Goal: Information Seeking & Learning: Check status

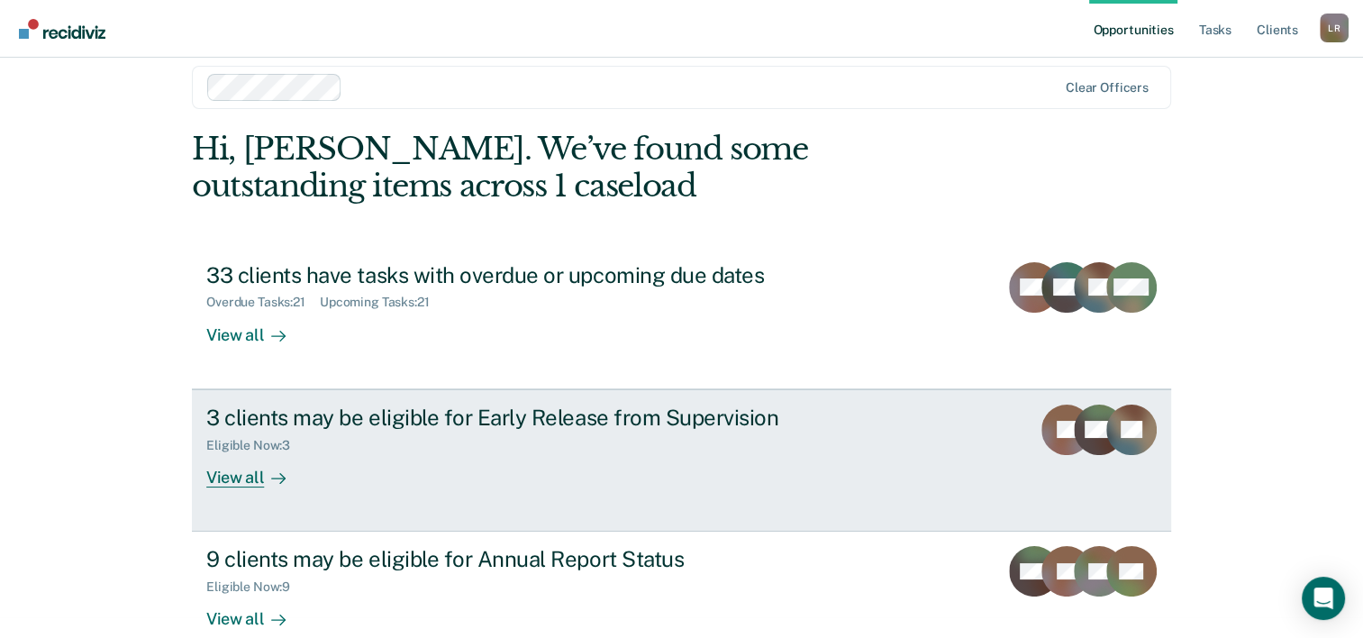
scroll to position [55, 0]
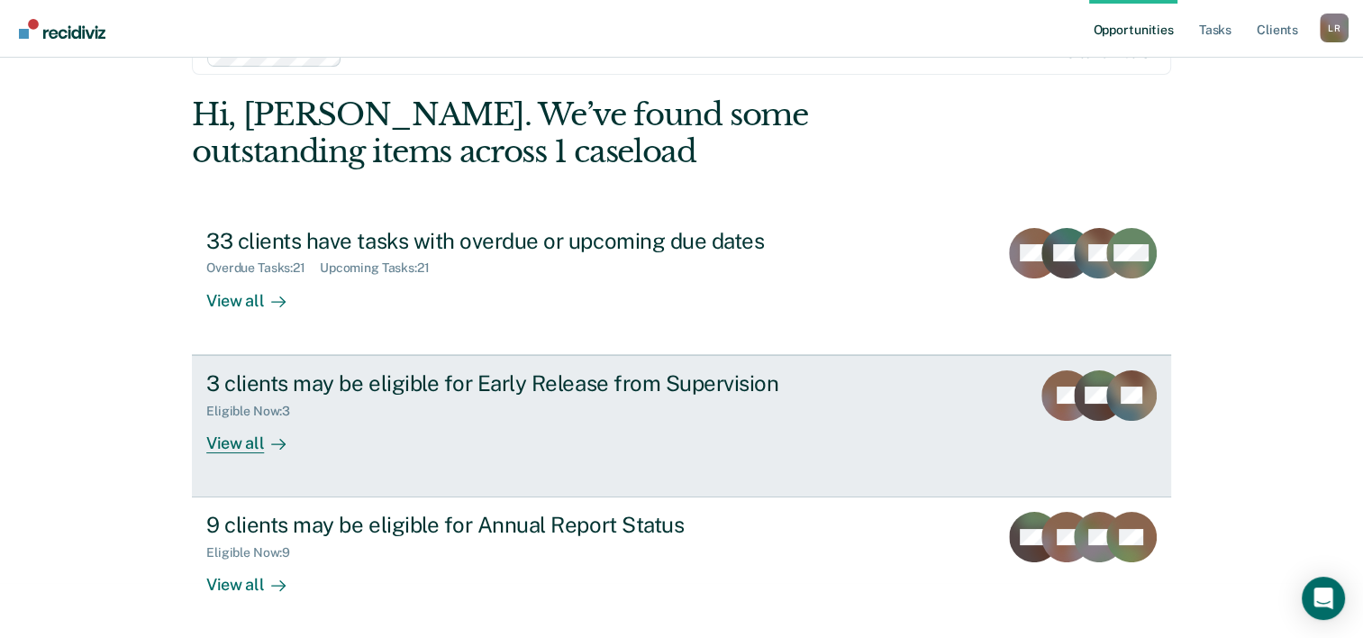
click at [243, 428] on div "View all" at bounding box center [256, 435] width 101 height 35
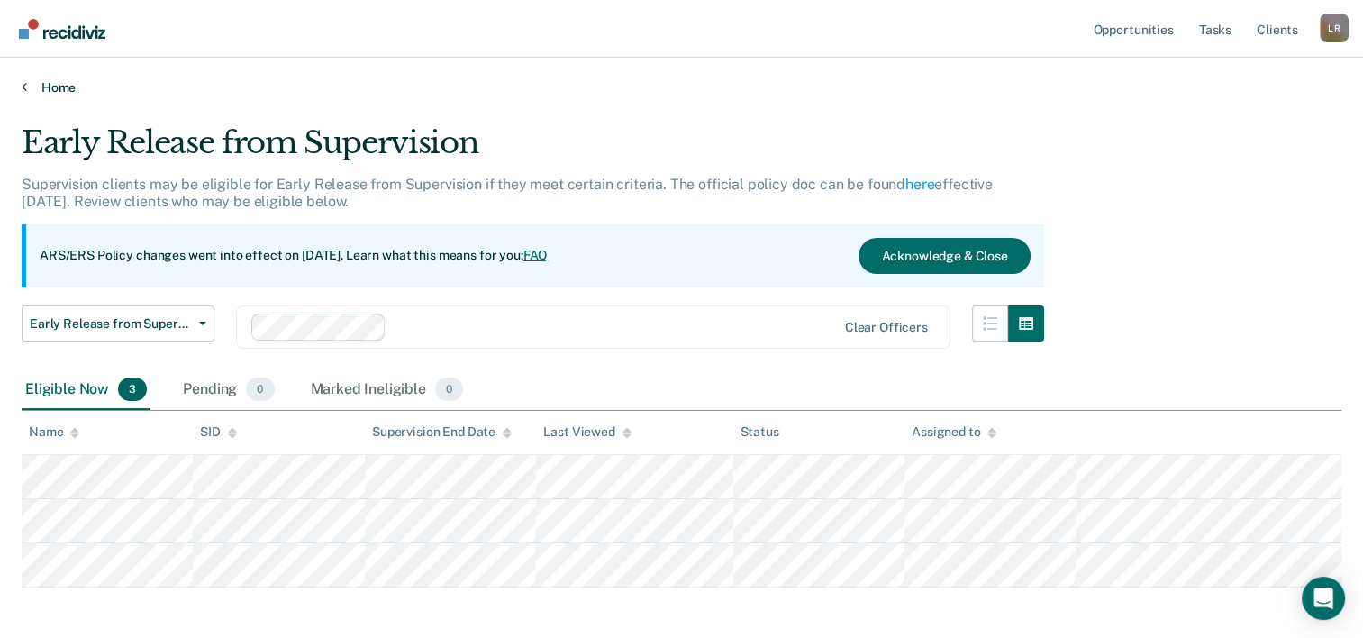
click at [41, 84] on link "Home" at bounding box center [681, 87] width 1319 height 16
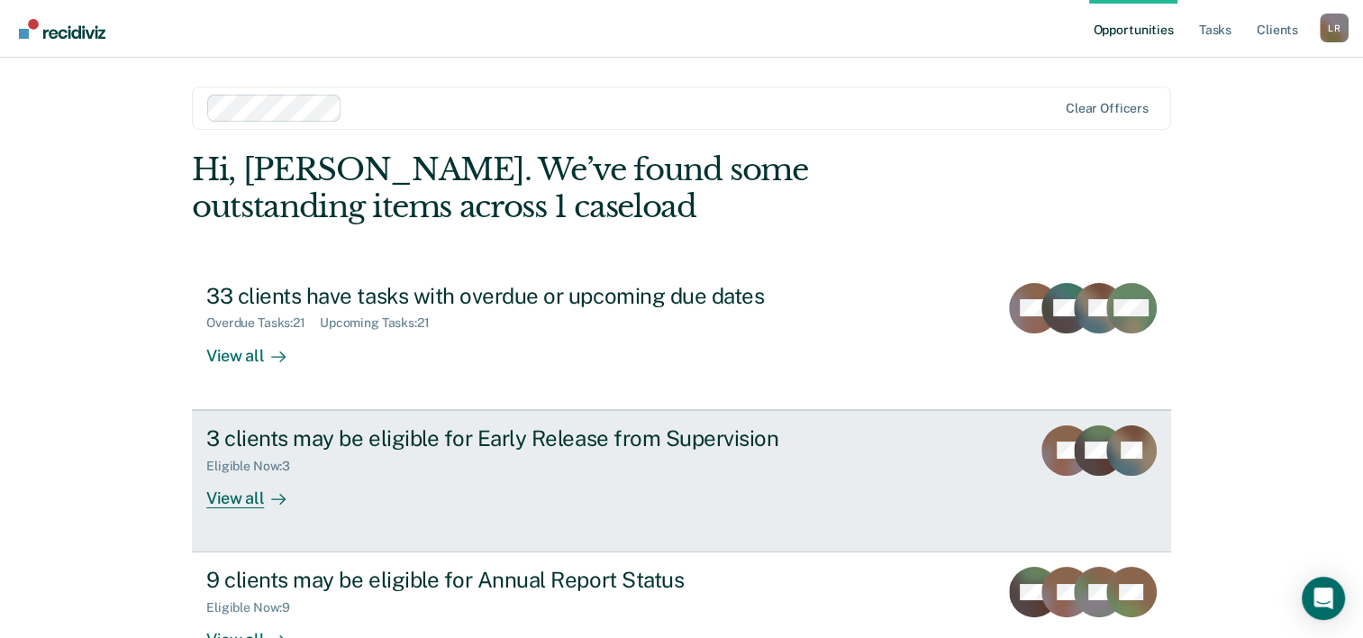
scroll to position [90, 0]
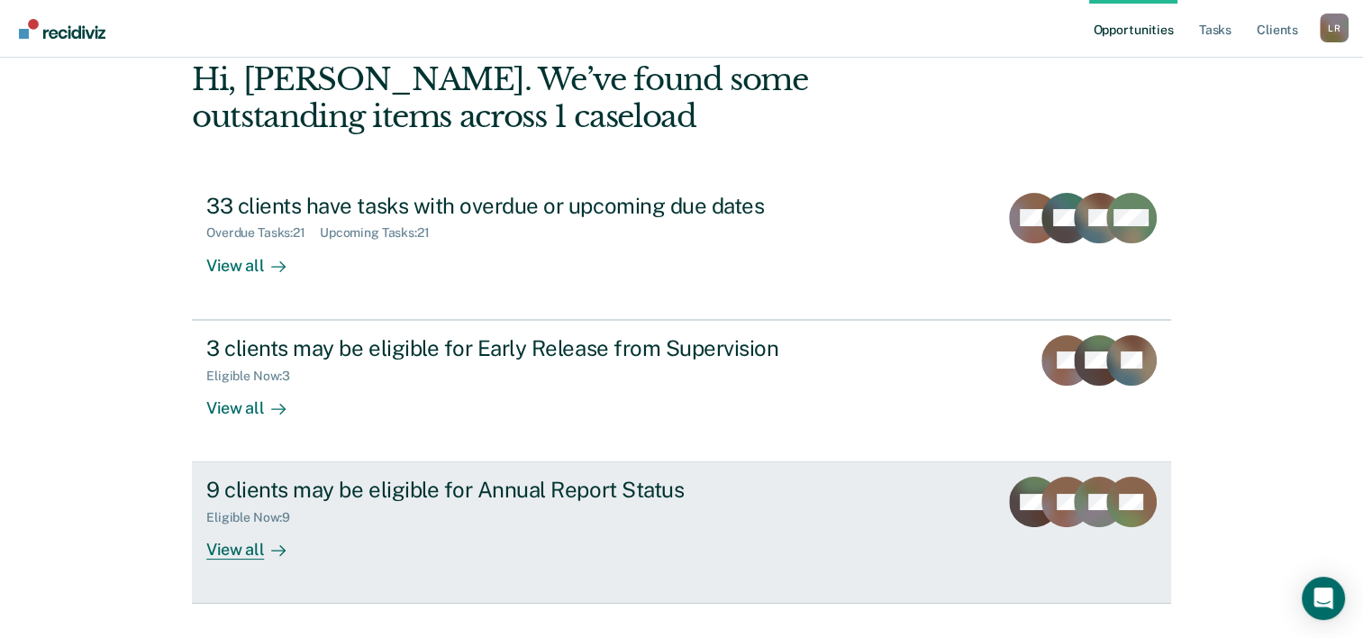
click at [653, 495] on div "9 clients may be eligible for Annual Report Status" at bounding box center [522, 489] width 632 height 26
